Goal: Task Accomplishment & Management: Manage account settings

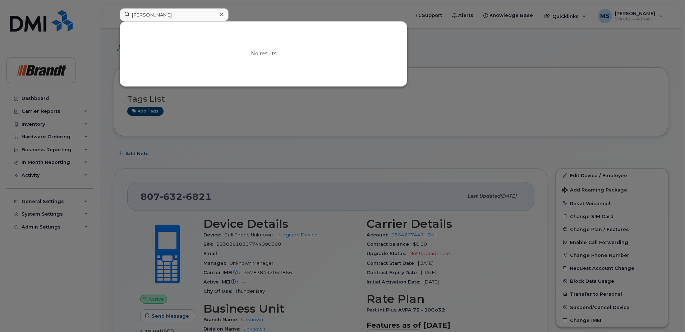
click at [195, 13] on input "Christiaan Hattingh" at bounding box center [174, 14] width 109 height 13
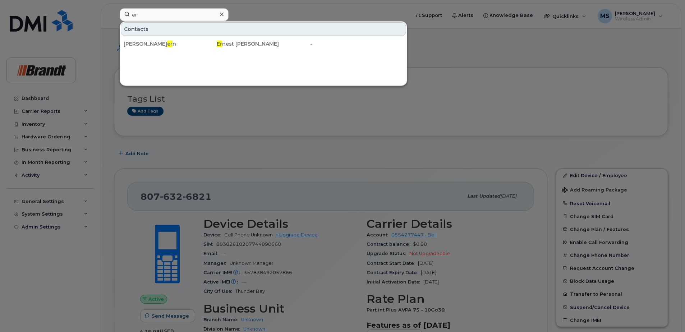
type input "e"
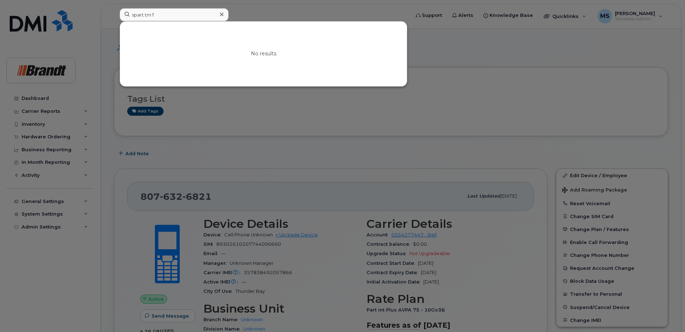
click at [145, 14] on input "spart tm f" at bounding box center [174, 14] width 109 height 13
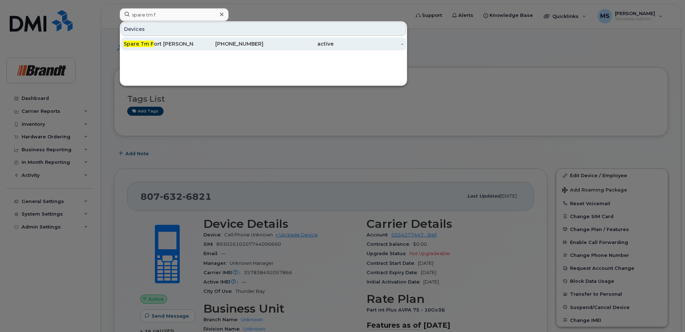
type input "spare tm f"
click at [189, 40] on div "Spare Tm F ort Mcmurray" at bounding box center [159, 43] width 70 height 13
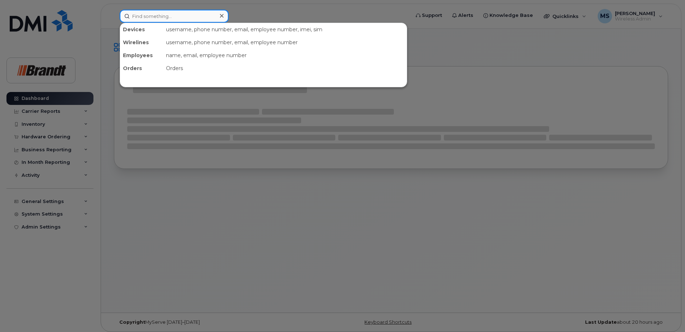
click at [160, 18] on input at bounding box center [174, 16] width 109 height 13
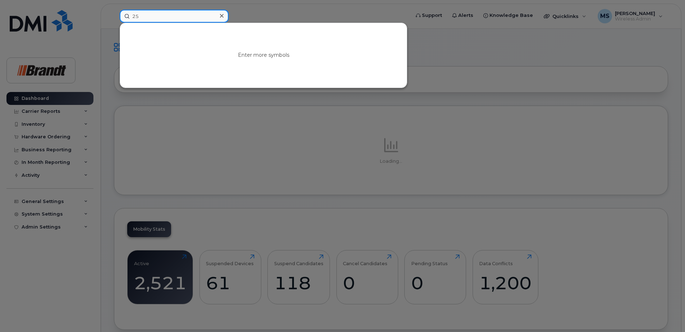
type input "2"
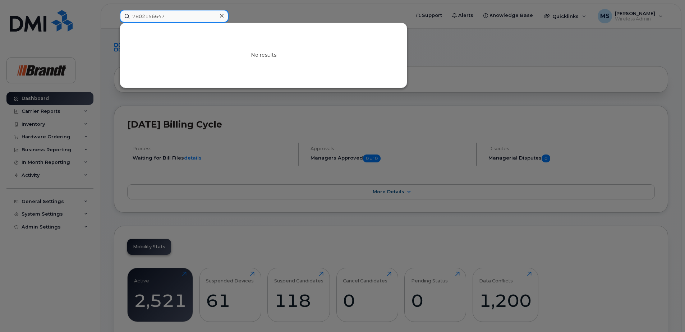
click at [184, 18] on input "7802156647" at bounding box center [174, 16] width 109 height 13
drag, startPoint x: 184, startPoint y: 18, endPoint x: 0, endPoint y: 27, distance: 184.1
click at [114, 23] on div "7802156647 No results" at bounding box center [262, 16] width 297 height 13
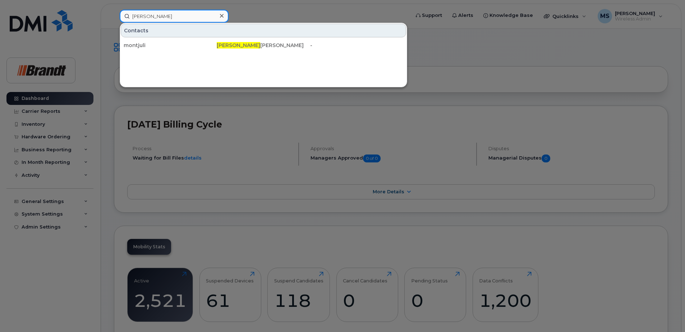
drag, startPoint x: 122, startPoint y: 15, endPoint x: 71, endPoint y: 15, distance: 51.0
click at [114, 15] on div "julian Contacts montjuli Julian Mateo Montes Cortes -" at bounding box center [262, 16] width 297 height 13
click at [202, 18] on input "julian" at bounding box center [174, 16] width 109 height 13
drag, startPoint x: 70, startPoint y: 17, endPoint x: 0, endPoint y: 27, distance: 70.5
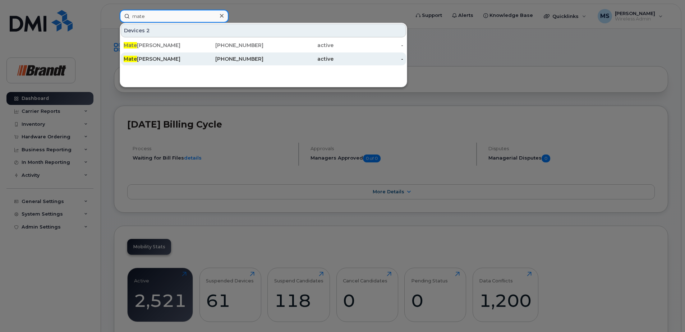
type input "mate"
click at [208, 57] on div "403-373-3655" at bounding box center [229, 58] width 70 height 7
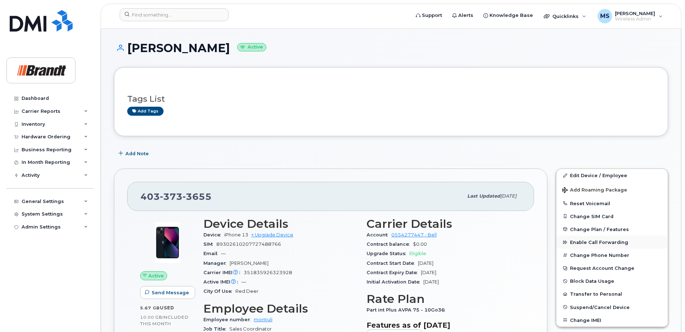
click at [582, 243] on span "Enable Call Forwarding" at bounding box center [599, 242] width 58 height 5
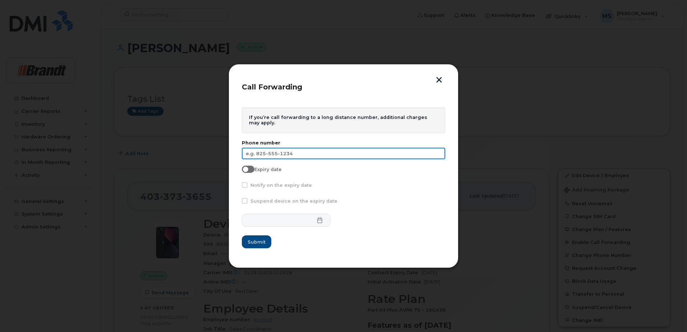
click at [316, 150] on input "text" at bounding box center [343, 153] width 203 height 11
type input "403-872-2238"
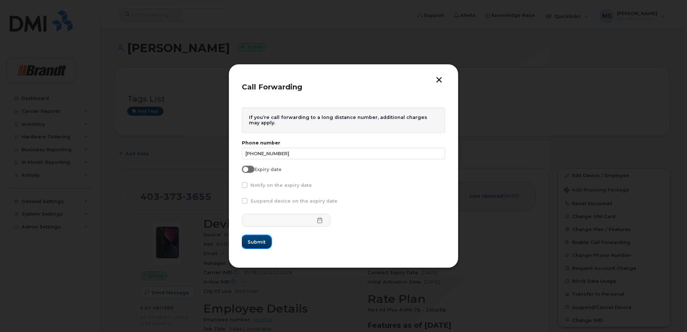
click at [261, 245] on span "Submit" at bounding box center [256, 242] width 18 height 7
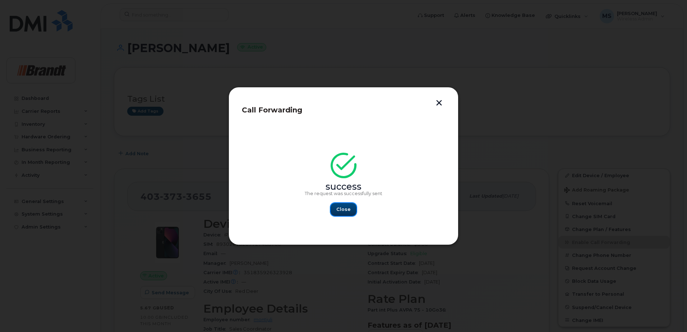
click at [347, 211] on span "Close" at bounding box center [343, 209] width 14 height 7
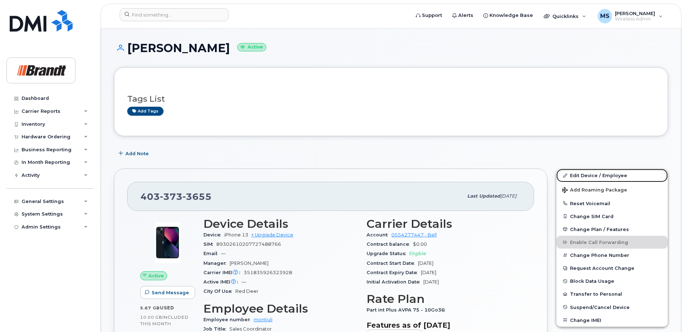
drag, startPoint x: 611, startPoint y: 177, endPoint x: 436, endPoint y: 162, distance: 176.4
click at [611, 177] on link "Edit Device / Employee" at bounding box center [611, 175] width 111 height 13
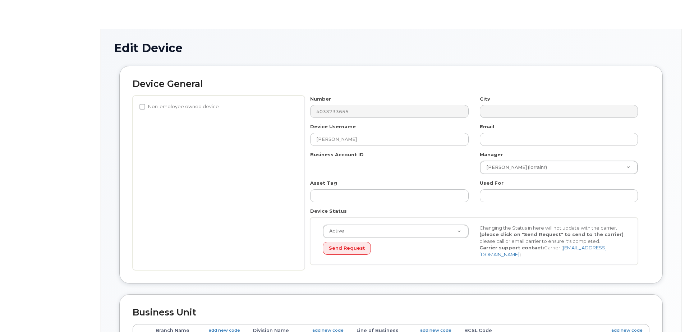
select select "34499227"
select select "35155014"
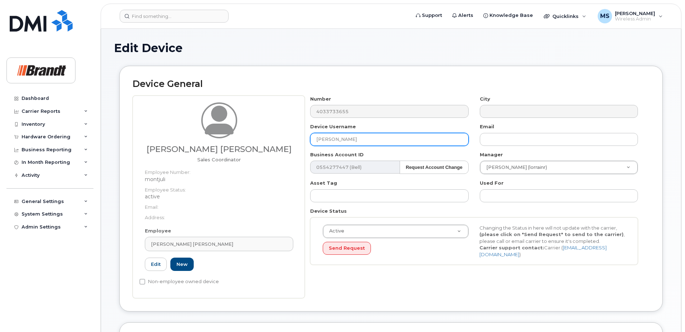
drag, startPoint x: 362, startPoint y: 140, endPoint x: 121, endPoint y: 143, distance: 241.0
click at [121, 143] on div "Device General [PERSON_NAME] [PERSON_NAME] Sales Coordinator Employee Number: m…" at bounding box center [390, 189] width 543 height 246
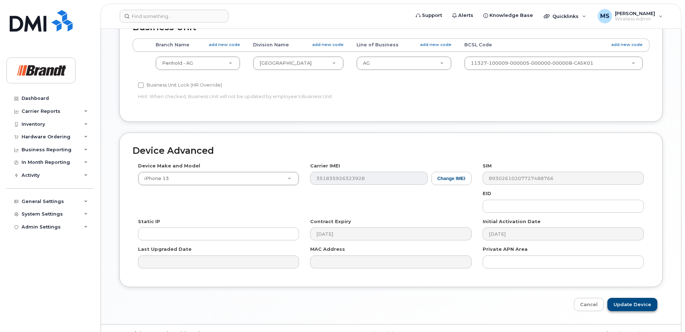
scroll to position [328, 0]
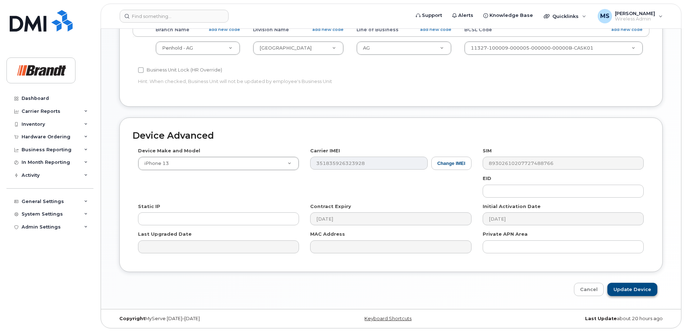
type input "Spare CSA Red Deer"
click at [628, 295] on input "Update Device" at bounding box center [632, 289] width 50 height 13
type input "Saving..."
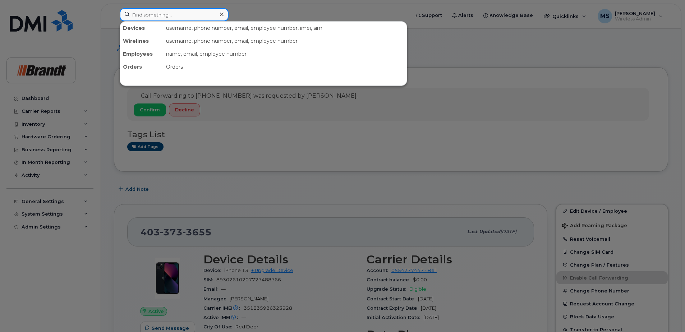
click at [180, 13] on input at bounding box center [174, 14] width 109 height 13
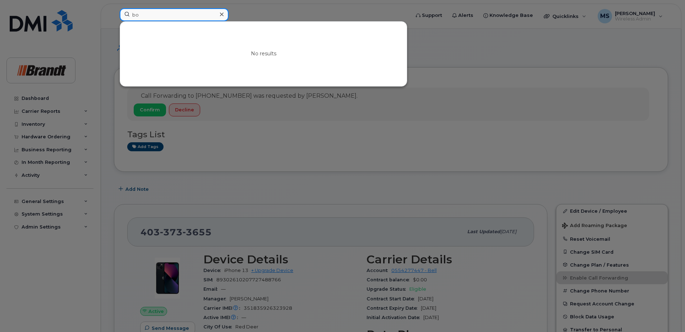
type input "b"
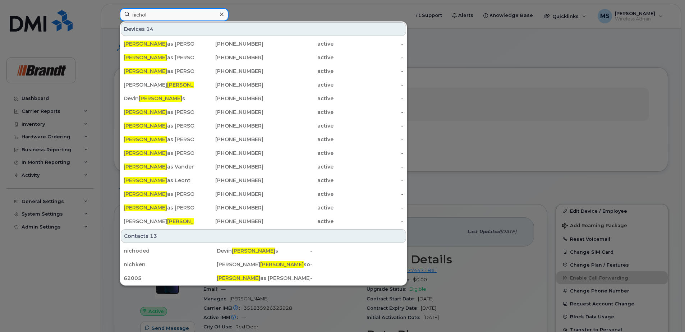
drag, startPoint x: 186, startPoint y: 18, endPoint x: 21, endPoint y: 24, distance: 165.7
click at [114, 20] on div "[PERSON_NAME] Devices 14 [PERSON_NAME] as [PERSON_NAME] [PHONE_NUMBER] active -…" at bounding box center [262, 16] width 297 height 16
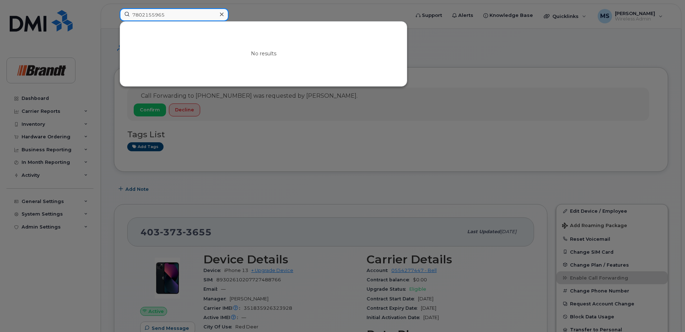
drag, startPoint x: 199, startPoint y: 14, endPoint x: 0, endPoint y: 22, distance: 198.8
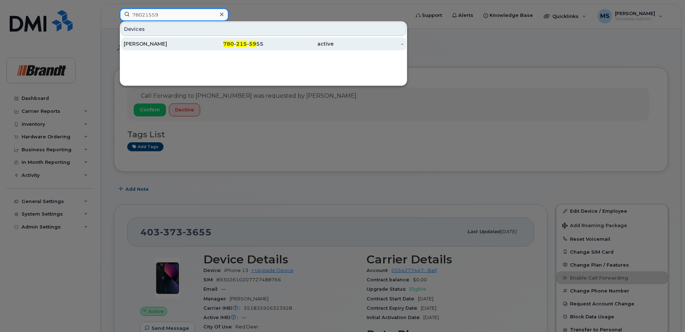
type input "78021559"
click at [241, 43] on span "215" at bounding box center [241, 44] width 11 height 6
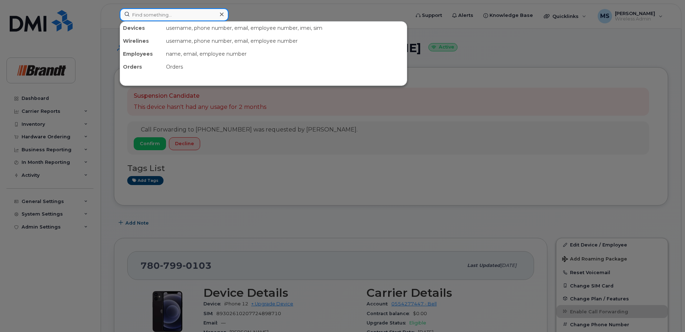
click at [182, 10] on input at bounding box center [174, 14] width 109 height 13
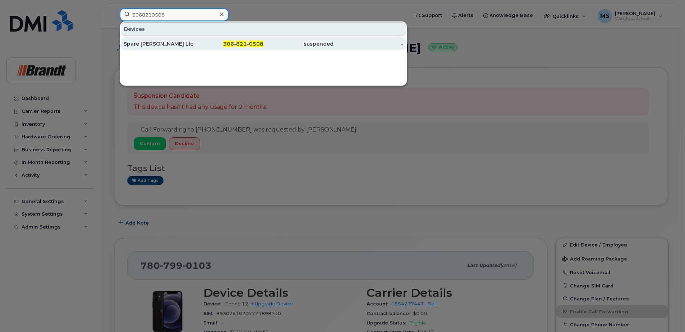
type input "3068210508"
click at [173, 39] on div "Spare [PERSON_NAME] Lloydminster" at bounding box center [159, 43] width 70 height 13
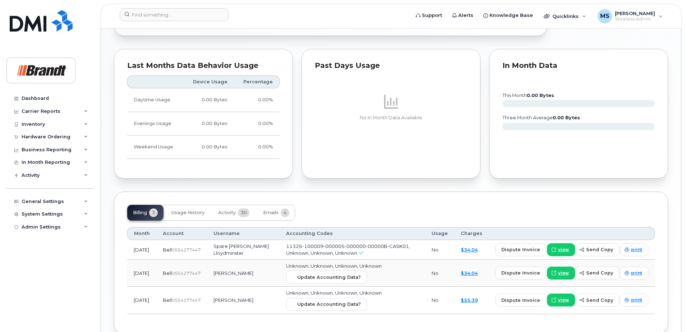
scroll to position [434, 0]
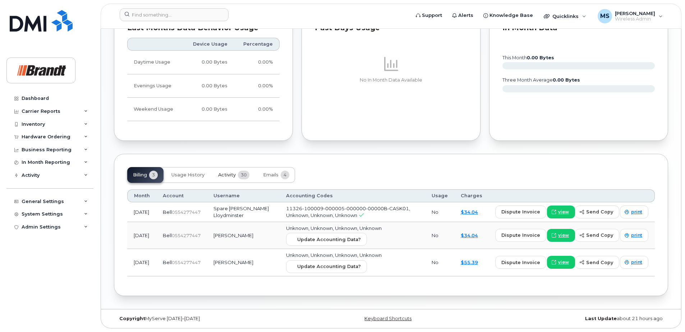
click at [236, 176] on button "Activity 30" at bounding box center [233, 175] width 43 height 16
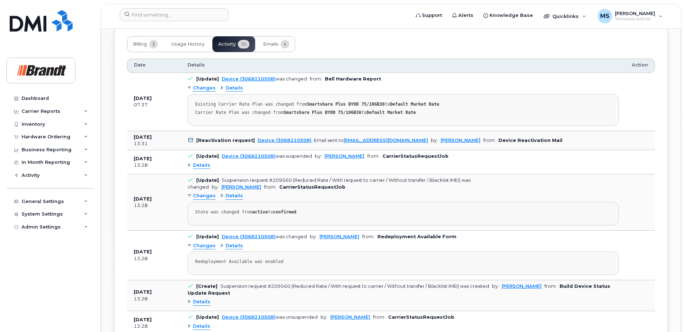
scroll to position [577, 0]
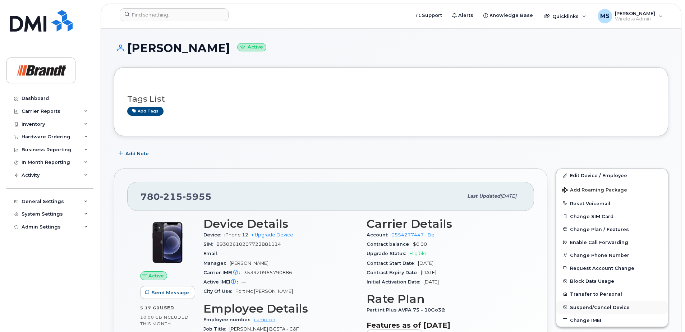
click at [587, 309] on span "Suspend/Cancel Device" at bounding box center [600, 306] width 60 height 5
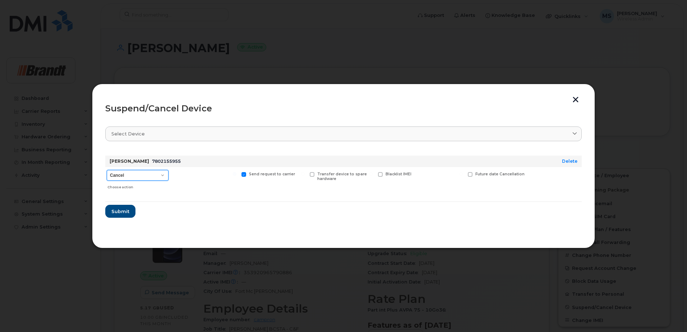
click at [141, 179] on select "Cancel Suspend - Extend Suspension Suspend - Reduced Rate Suspend - Full Rate S…" at bounding box center [138, 175] width 62 height 11
select select "[object Object]"
click at [107, 170] on select "Cancel Suspend - Extend Suspension Suspend - Reduced Rate Suspend - Full Rate S…" at bounding box center [138, 175] width 62 height 11
click at [194, 176] on span "Available for new activations/redeployments" at bounding box center [208, 176] width 54 height 9
click at [168, 176] on input "Available for new activations/redeployments" at bounding box center [167, 174] width 4 height 4
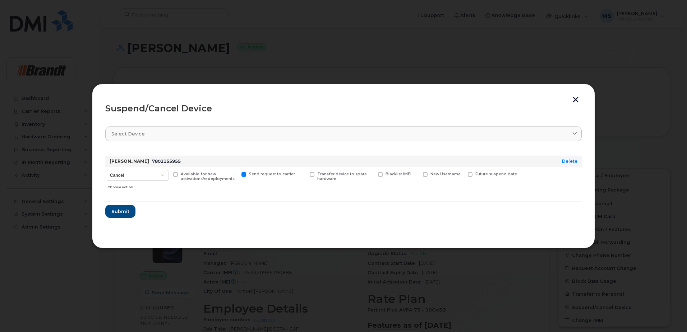
checkbox input "true"
click at [445, 175] on span "New Username" at bounding box center [445, 174] width 30 height 5
click at [418, 175] on input "New Username" at bounding box center [416, 174] width 4 height 4
checkbox input "true"
click at [428, 183] on input "text" at bounding box center [443, 185] width 40 height 13
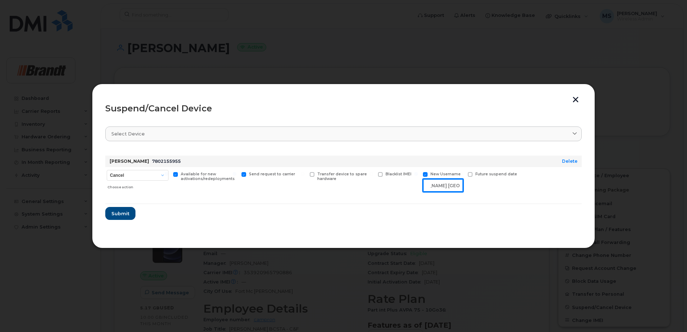
scroll to position [0, 40]
type input "Spare [PERSON_NAME] [GEOGRAPHIC_DATA][PERSON_NAME]"
click at [124, 209] on button "Submit" at bounding box center [119, 213] width 29 height 13
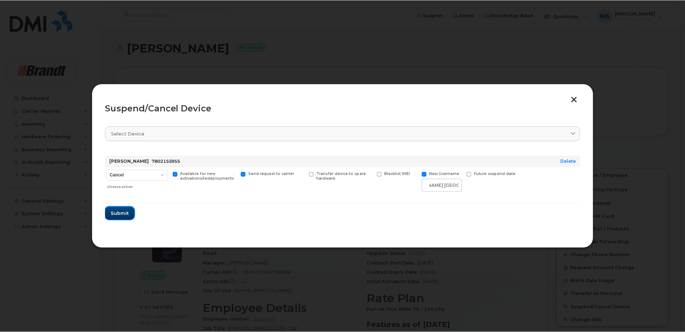
scroll to position [0, 0]
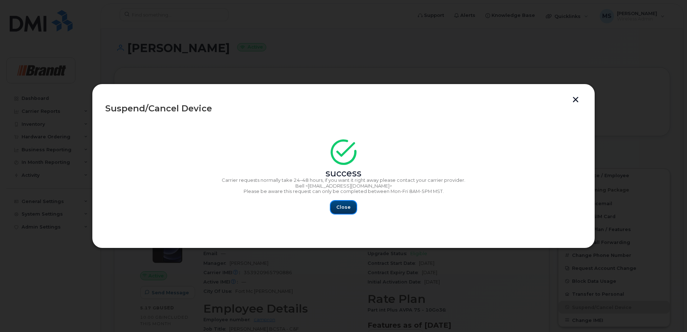
click at [348, 205] on span "Close" at bounding box center [343, 207] width 14 height 7
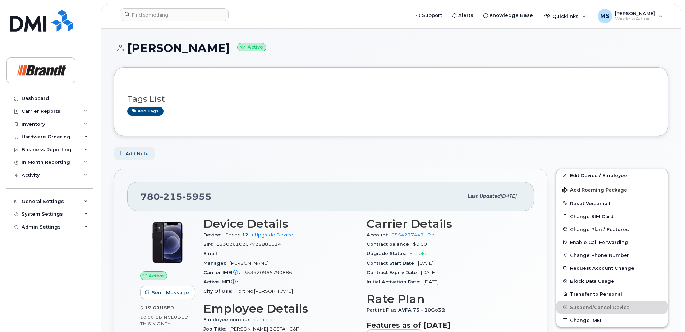
click at [131, 156] on span "Add Note" at bounding box center [136, 153] width 23 height 7
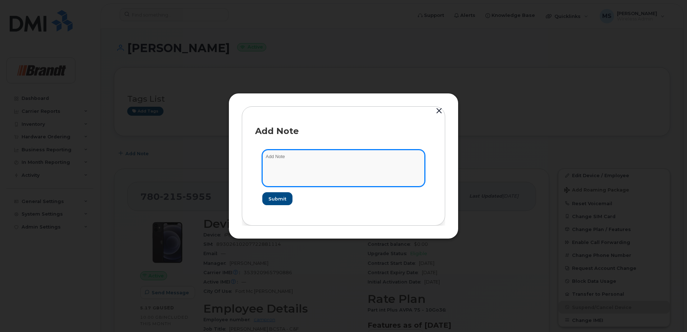
click at [331, 177] on textarea at bounding box center [343, 168] width 162 height 37
click at [300, 158] on textarea "Suspended as oer Kevin Ticket 53240" at bounding box center [343, 168] width 162 height 37
click at [298, 157] on textarea "Suspended as oer Kevin Ticket 53240" at bounding box center [343, 168] width 162 height 37
type textarea "Suspended as per [PERSON_NAME] 53240"
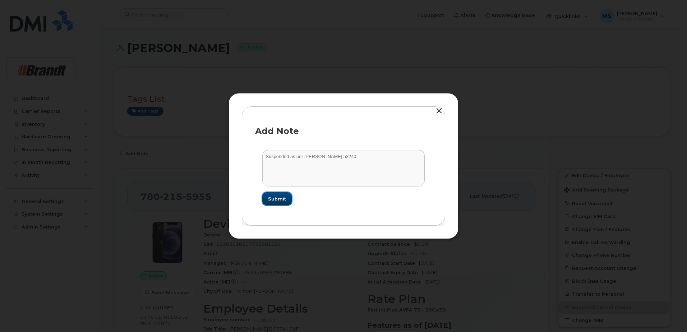
click at [281, 202] on span "Submit" at bounding box center [277, 198] width 18 height 7
